Goal: Transaction & Acquisition: Subscribe to service/newsletter

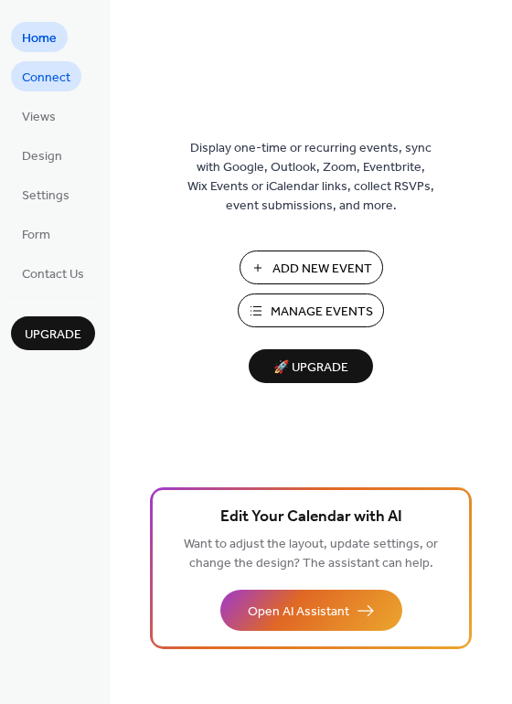
click at [53, 82] on span "Connect" at bounding box center [46, 78] width 48 height 19
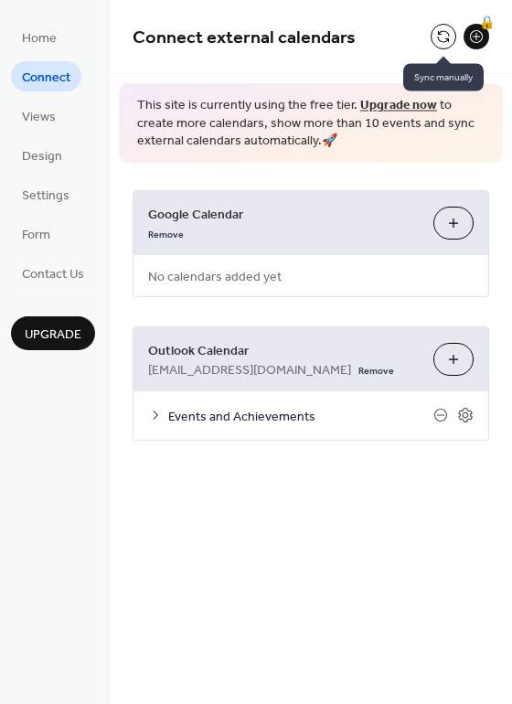
click at [452, 33] on button at bounding box center [444, 37] width 26 height 26
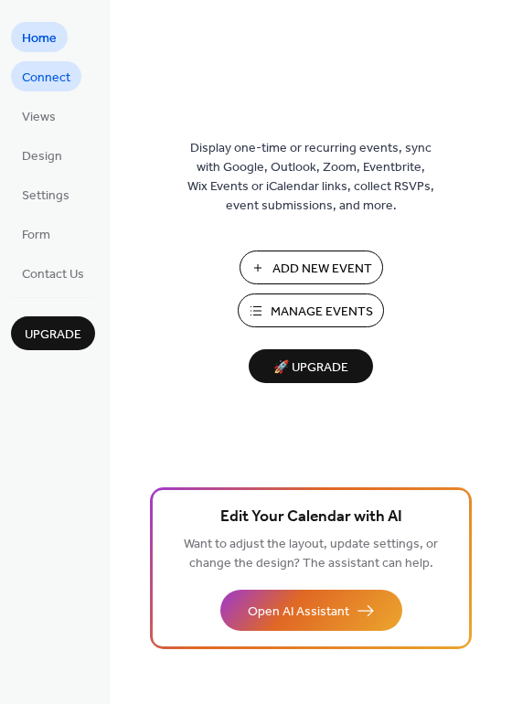
click at [58, 80] on span "Connect" at bounding box center [46, 78] width 48 height 19
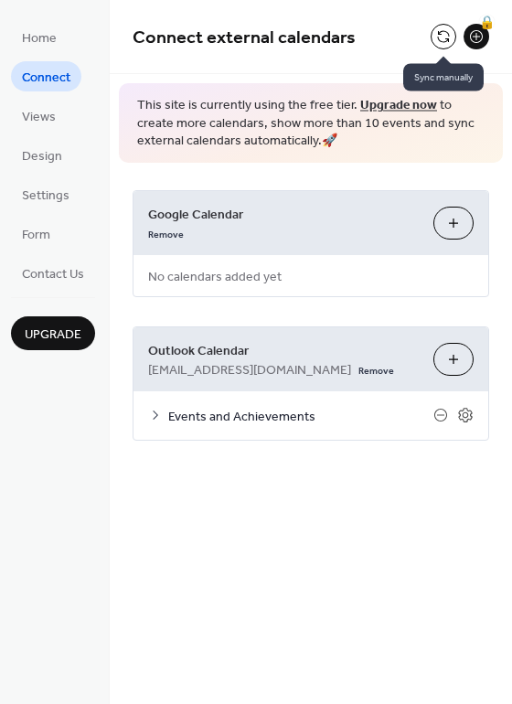
click at [450, 38] on button at bounding box center [444, 37] width 26 height 26
click at [403, 99] on link "Upgrade now" at bounding box center [398, 105] width 77 height 25
